Goal: Find specific page/section: Find specific page/section

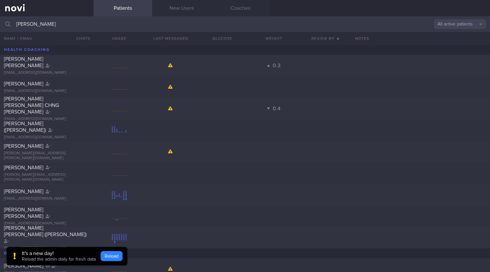
click at [106, 252] on button "Reload" at bounding box center [112, 256] width 22 height 10
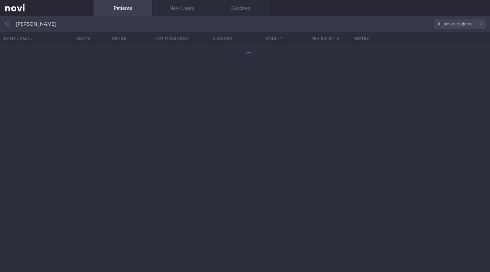
click at [38, 25] on input "[PERSON_NAME]" at bounding box center [245, 24] width 490 height 16
type input "s"
type input "r"
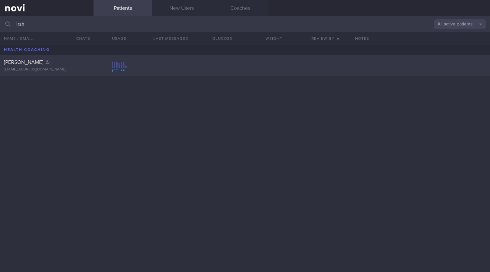
type input "irsh"
click at [82, 73] on div "[PERSON_NAME] [EMAIL_ADDRESS][DOMAIN_NAME]" at bounding box center [245, 66] width 490 height 22
select select "8"
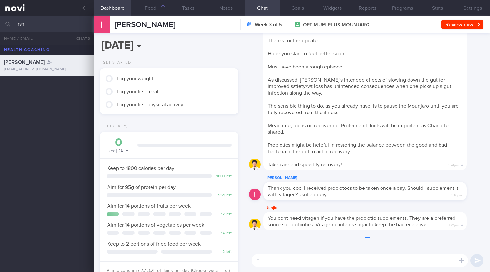
scroll to position [70, 121]
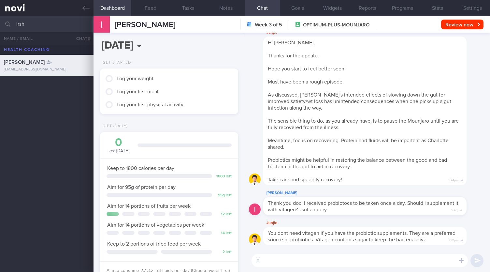
drag, startPoint x: 30, startPoint y: 26, endPoint x: 1, endPoint y: 28, distance: 29.1
click at [2, 24] on div "irsh All active patients Assigned patients All active patients Archived patients" at bounding box center [245, 24] width 490 height 16
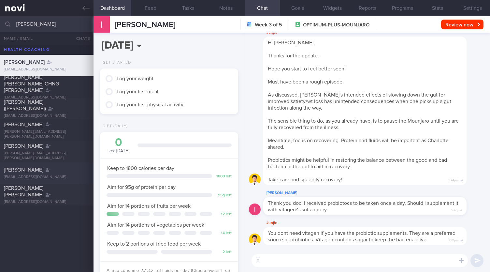
type input "[PERSON_NAME]"
click at [33, 179] on div "[EMAIL_ADDRESS][DOMAIN_NAME]" at bounding box center [47, 177] width 86 height 5
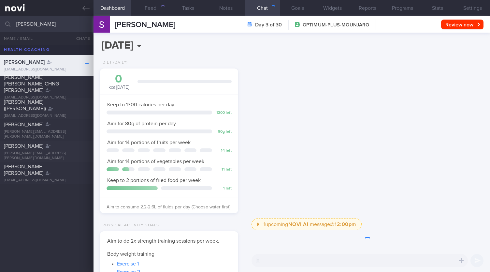
scroll to position [70, 121]
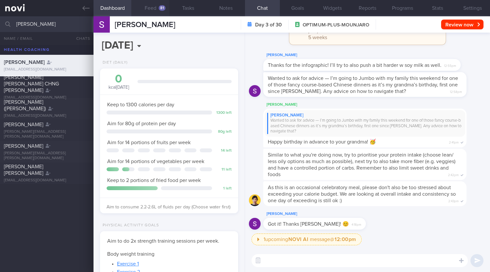
click at [154, 3] on button "Feed 81" at bounding box center [150, 8] width 38 height 16
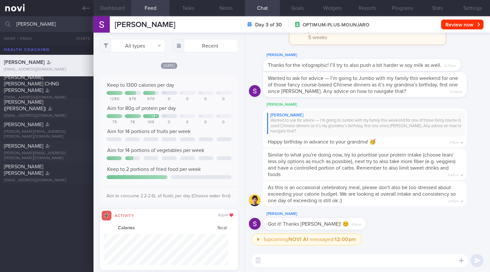
click at [110, 6] on button "Dashboard" at bounding box center [113, 8] width 38 height 16
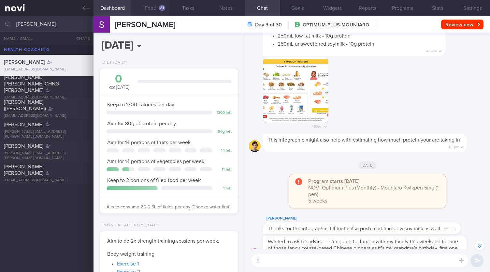
click at [159, 8] on div "81" at bounding box center [162, 8] width 7 height 6
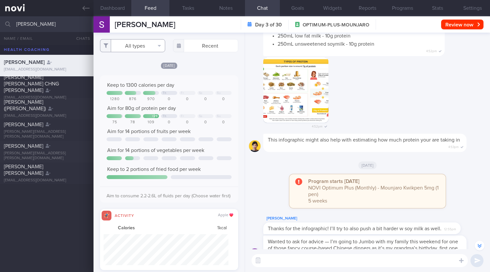
click at [134, 51] on button "All types" at bounding box center [132, 45] width 65 height 13
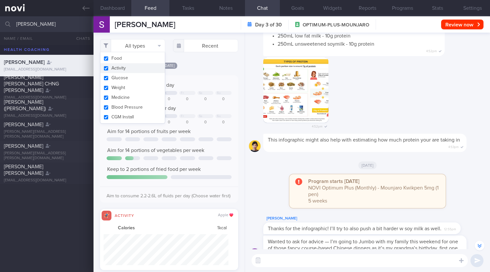
click at [131, 69] on button "Activity" at bounding box center [132, 68] width 65 height 10
checkbox input "false"
